Goal: Navigation & Orientation: Find specific page/section

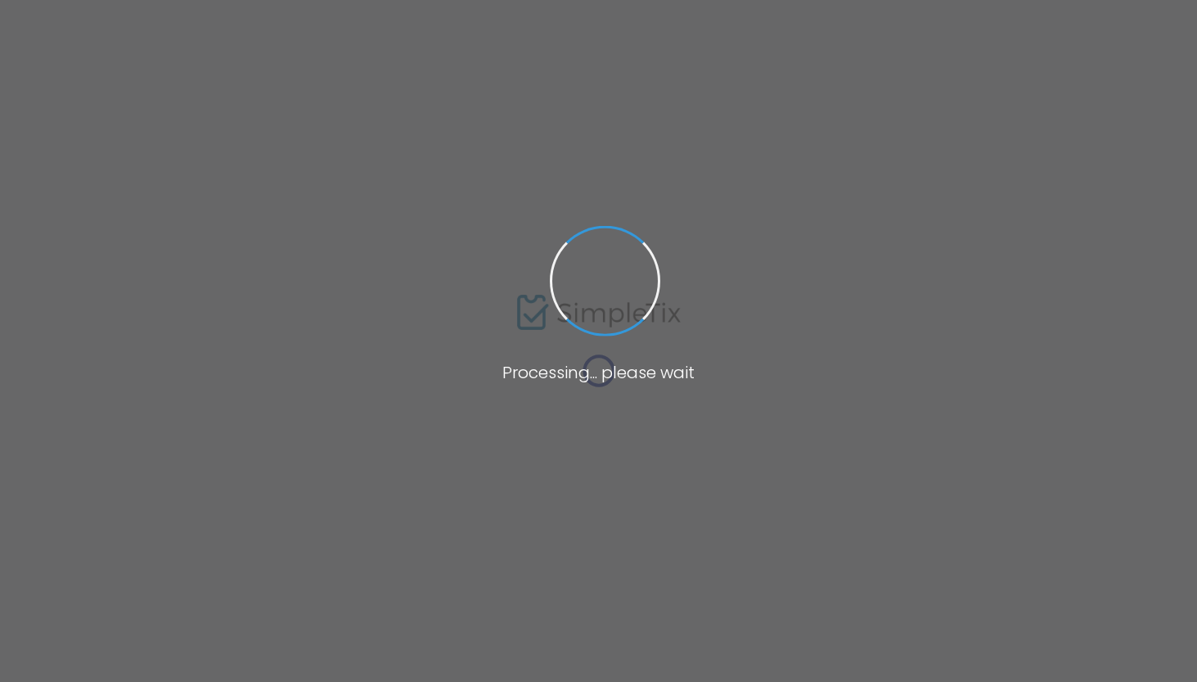
scroll to position [6, 0]
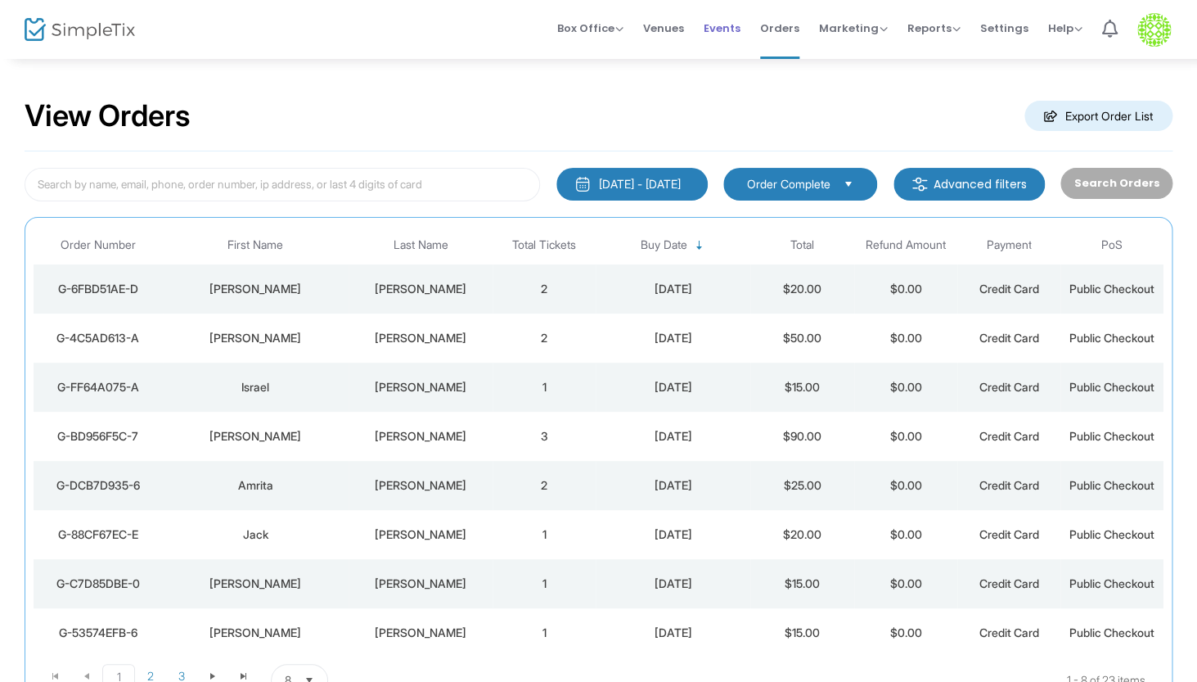
click at [723, 36] on link "Events" at bounding box center [722, 29] width 37 height 59
